Goal: Transaction & Acquisition: Subscribe to service/newsletter

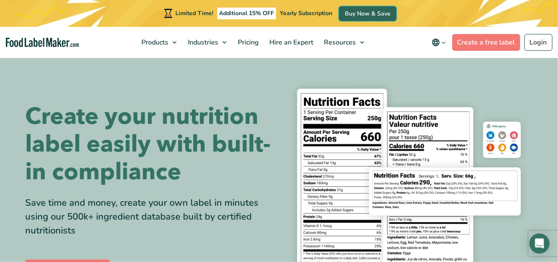
click at [358, 12] on link "Buy Now & Save" at bounding box center [367, 13] width 57 height 15
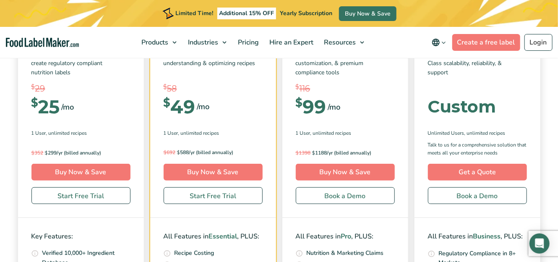
scroll to position [2979, 0]
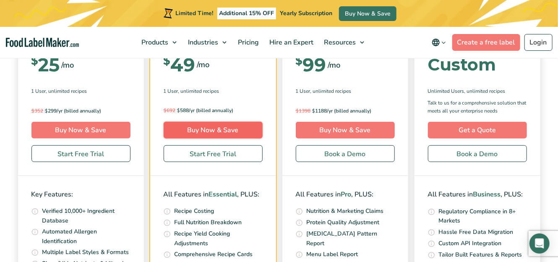
click at [231, 132] on link "Buy Now & Save" at bounding box center [213, 130] width 99 height 17
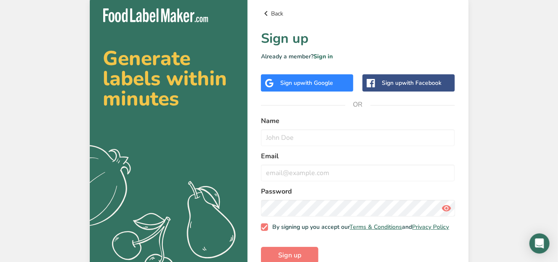
click at [275, 12] on link "Back" at bounding box center [358, 13] width 194 height 10
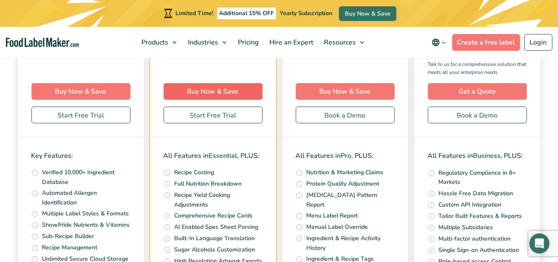
scroll to position [3018, 0]
click at [224, 91] on link "Buy Now & Save" at bounding box center [213, 91] width 99 height 17
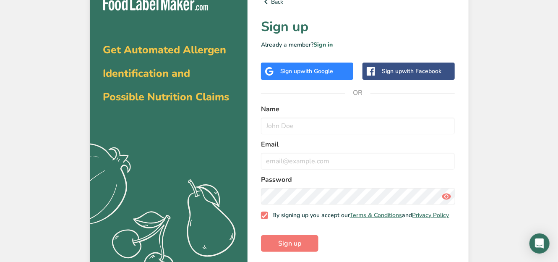
scroll to position [22, 0]
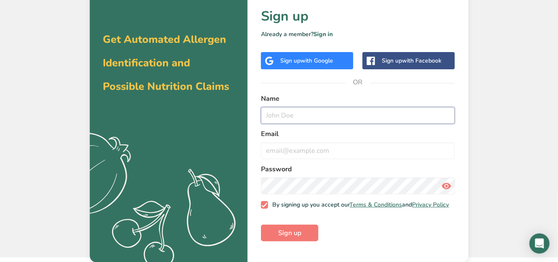
click at [295, 115] on input "text" at bounding box center [358, 115] width 194 height 17
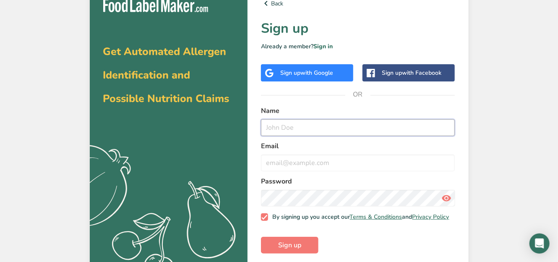
scroll to position [0, 0]
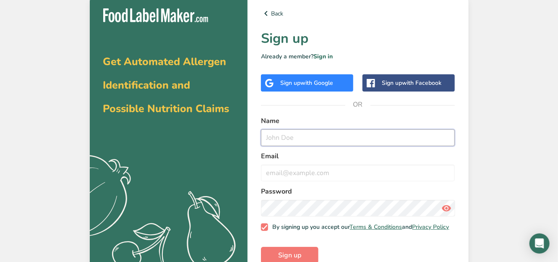
click at [280, 137] on input "text" at bounding box center [358, 137] width 194 height 17
paste input "Nahomi España"
click at [309, 138] on input "Nahomi España" at bounding box center [358, 137] width 194 height 17
type input "Nahomi Espana"
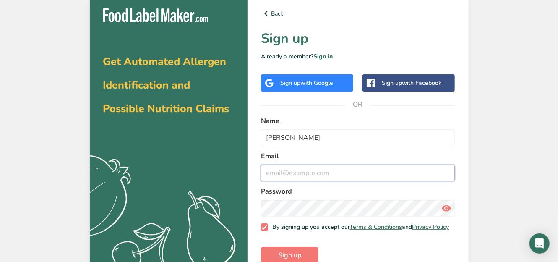
click at [326, 170] on input "email" at bounding box center [358, 172] width 194 height 17
click at [281, 170] on input "email" at bounding box center [358, 172] width 194 height 17
paste input "nahomi.espana@atombanana.com"
type input "nahomi.espana@atombanana.com"
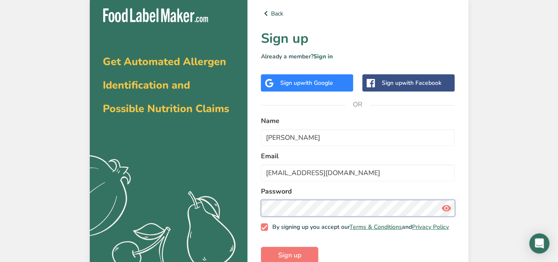
click at [251, 209] on div "Back Sign up Already a member? Sign in Sign up with Google Sign up with Faceboo…" at bounding box center [358, 140] width 221 height 290
click at [258, 208] on div "Back Sign up Already a member? Sign in Sign up with Google Sign up with Faceboo…" at bounding box center [358, 140] width 221 height 290
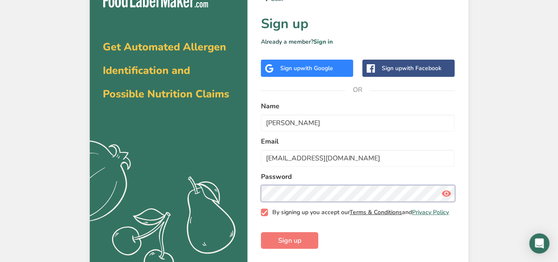
scroll to position [22, 0]
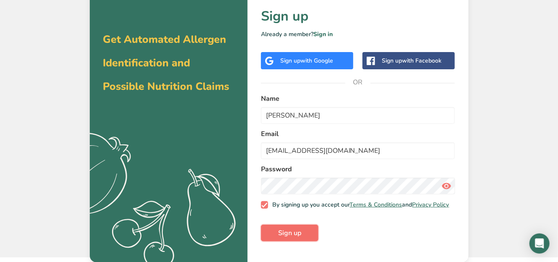
click at [304, 236] on button "Sign up" at bounding box center [289, 232] width 57 height 17
drag, startPoint x: 520, startPoint y: 6, endPoint x: 331, endPoint y: 199, distance: 270.3
click at [331, 199] on form "Name Nahomi Espana Email nahomi.espana@atombanana.com Password By signing up yo…" at bounding box center [358, 168] width 194 height 148
click at [297, 237] on span "Sign up" at bounding box center [289, 233] width 23 height 10
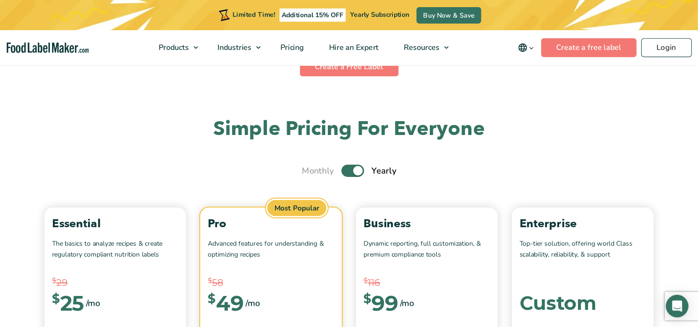
scroll to position [2866, 0]
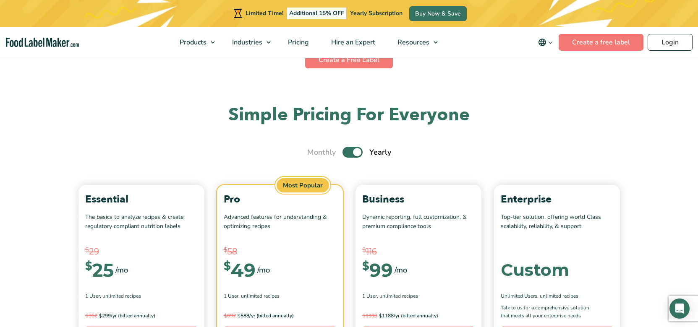
drag, startPoint x: 513, startPoint y: 0, endPoint x: 120, endPoint y: 112, distance: 409.1
click at [120, 112] on h2 "Simple Pricing For Everyone" at bounding box center [349, 115] width 550 height 23
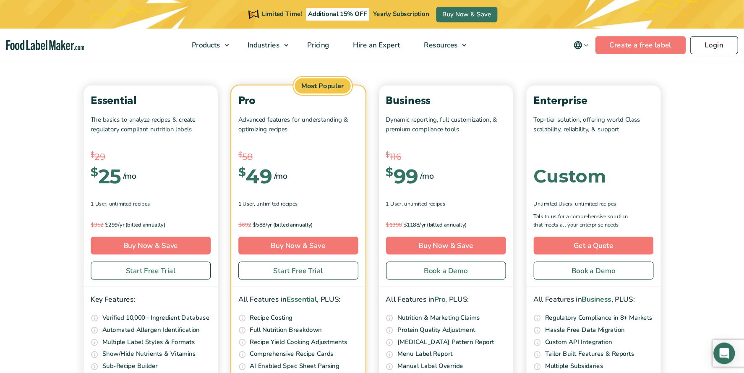
scroll to position [2971, 0]
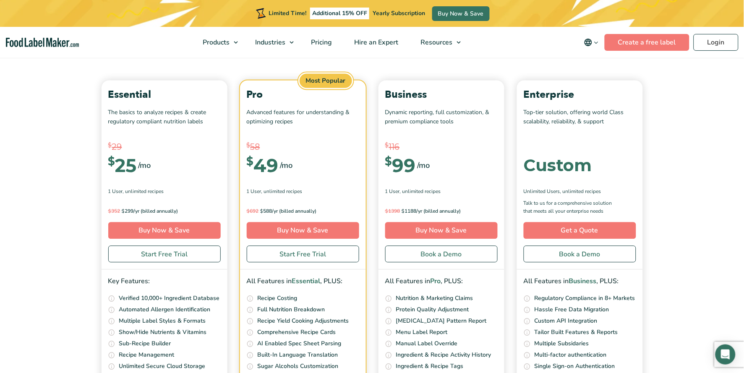
drag, startPoint x: 667, startPoint y: 0, endPoint x: 47, endPoint y: 211, distance: 654.7
click at [47, 211] on section "Simple Pricing For Everyone Monthly Toggle Yearly (6 Month Free + 2 Free Nutrit…" at bounding box center [372, 219] width 744 height 441
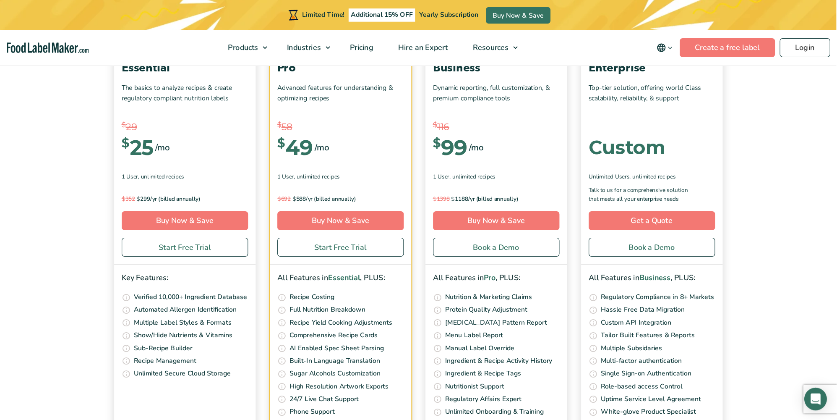
scroll to position [3005, 0]
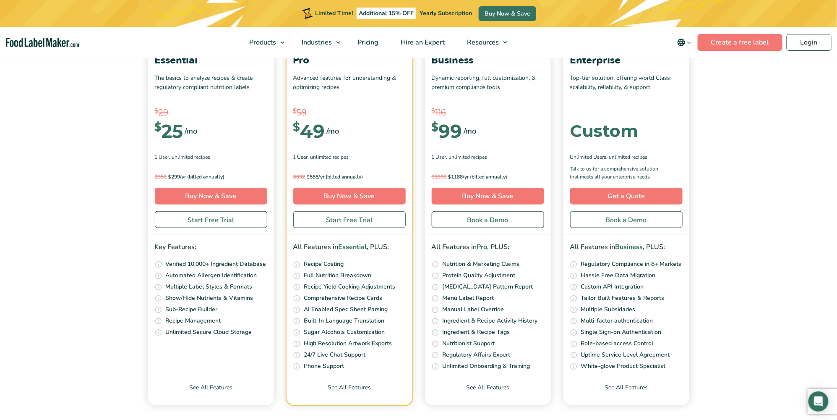
drag, startPoint x: 752, startPoint y: 0, endPoint x: 67, endPoint y: 253, distance: 730.1
click at [67, 253] on section "Simple Pricing For Everyone Monthly Toggle Yearly (6 Month Free + 2 Free Nutrit…" at bounding box center [418, 184] width 837 height 441
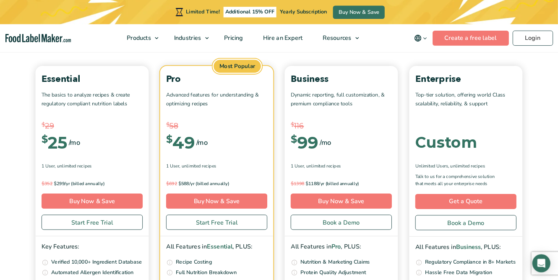
scroll to position [2978, 0]
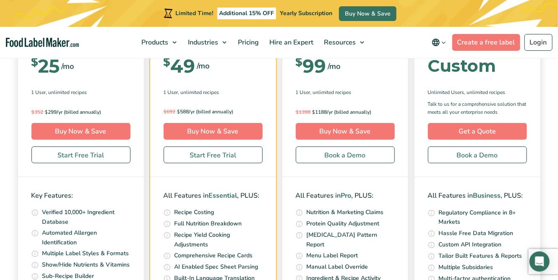
drag, startPoint x: 717, startPoint y: 0, endPoint x: 103, endPoint y: 78, distance: 618.8
click at [103, 78] on div "$ 29 $ 25 /mo" at bounding box center [80, 66] width 99 height 37
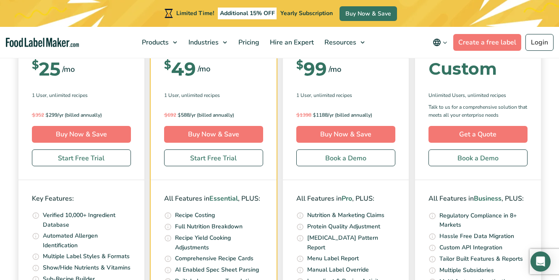
drag, startPoint x: 481, startPoint y: 5, endPoint x: 406, endPoint y: 37, distance: 81.4
click at [406, 37] on nav "Products Food Nutrition Labelling Supplements Formulation & Labelling Industrie…" at bounding box center [279, 42] width 559 height 31
